Goal: Check status: Check status

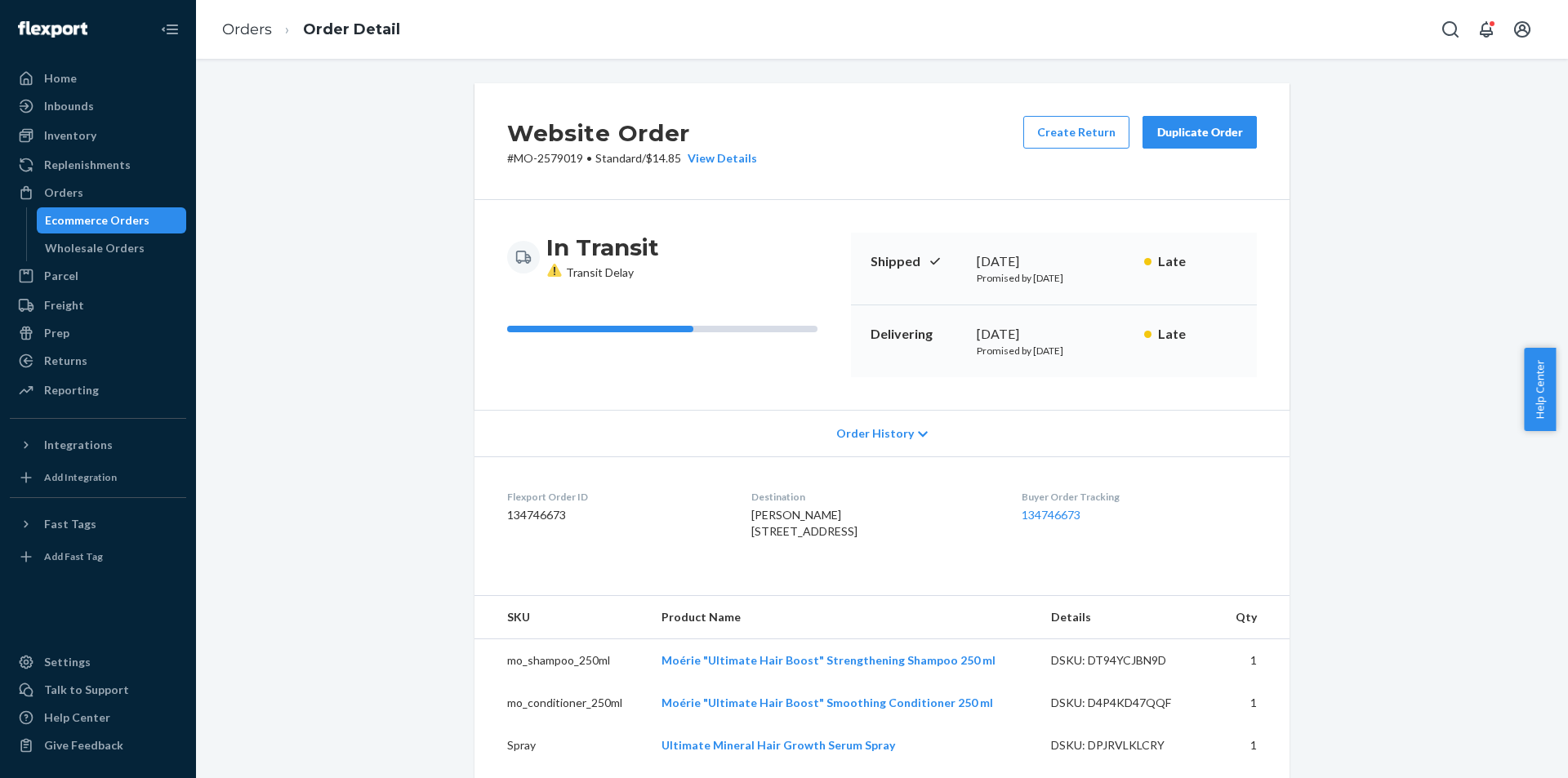
click at [248, 34] on link "Orders" at bounding box center [246, 29] width 50 height 18
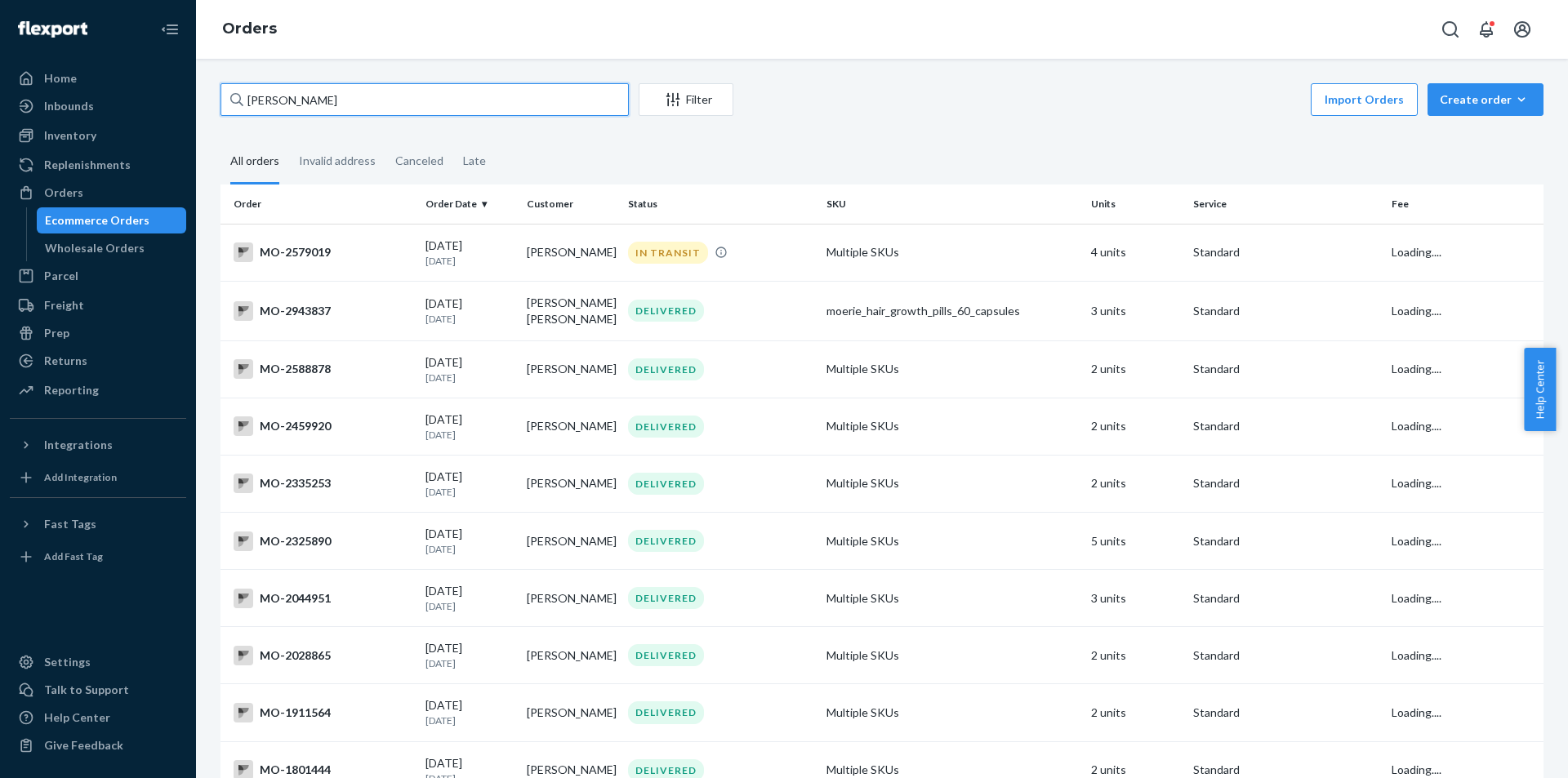
click at [414, 101] on input "[PERSON_NAME]" at bounding box center [425, 99] width 408 height 33
paste input "2976726"
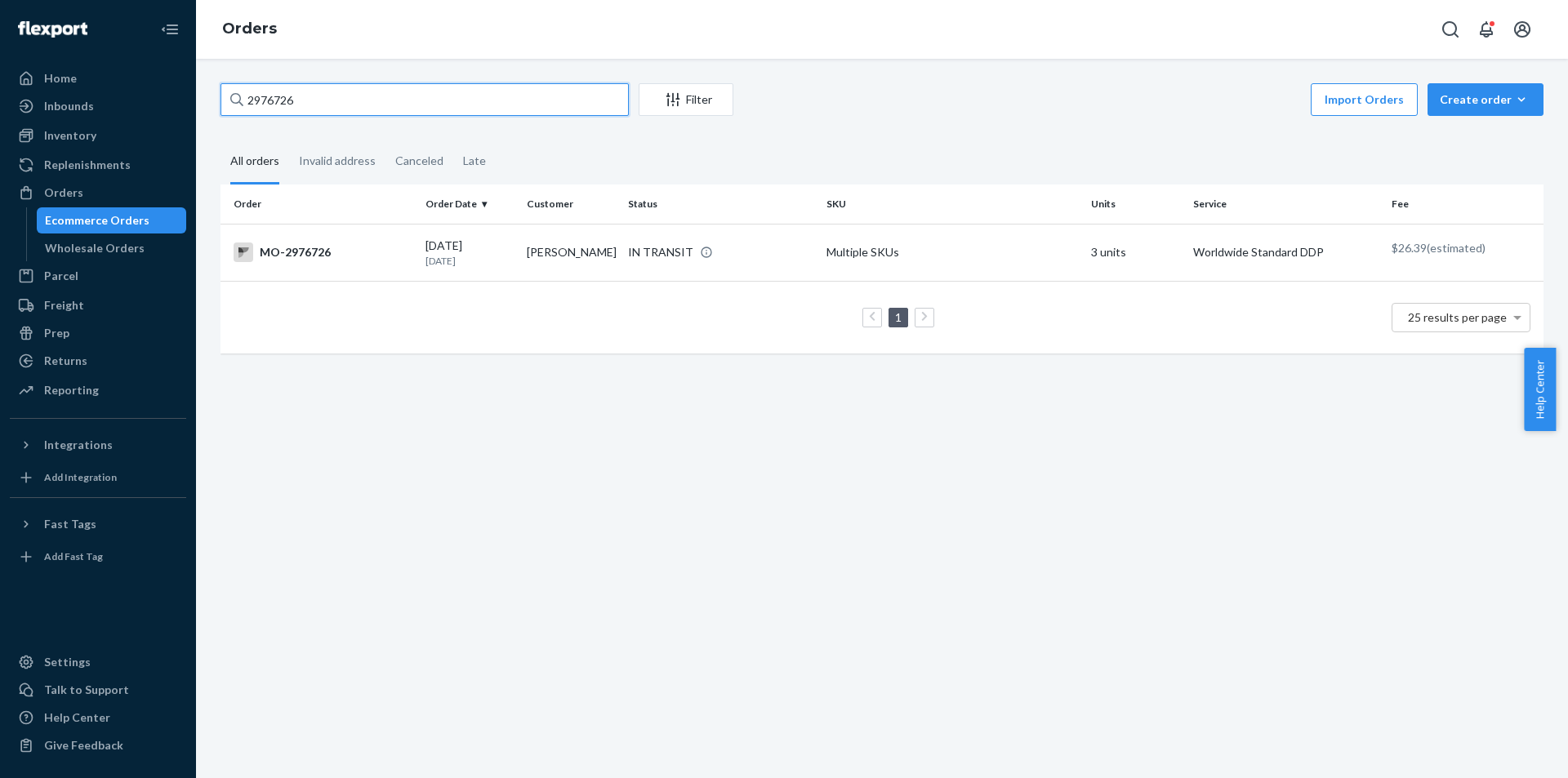
type input "2976726"
click at [607, 252] on td "[PERSON_NAME]" at bounding box center [570, 252] width 101 height 57
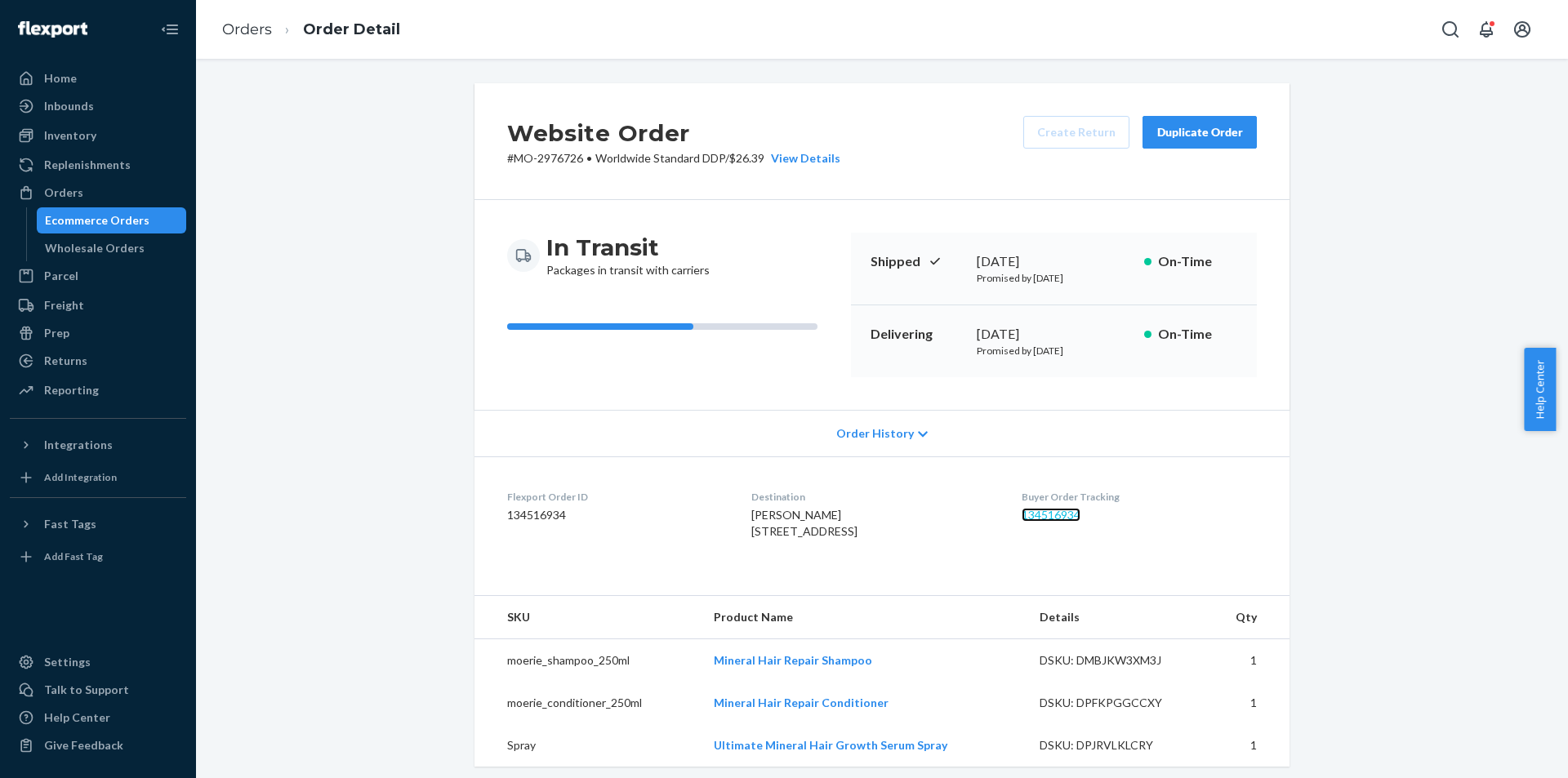
click at [1064, 515] on link "134516934" at bounding box center [1051, 515] width 59 height 14
